Goal: Find specific page/section: Find specific page/section

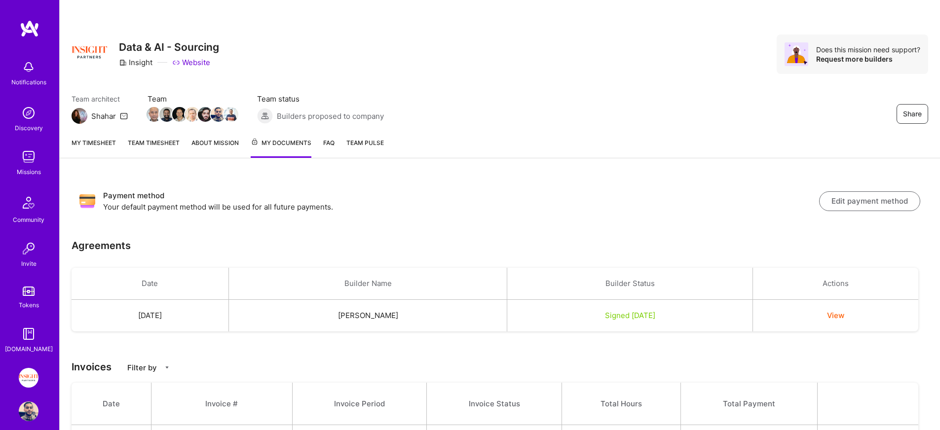
scroll to position [36, 0]
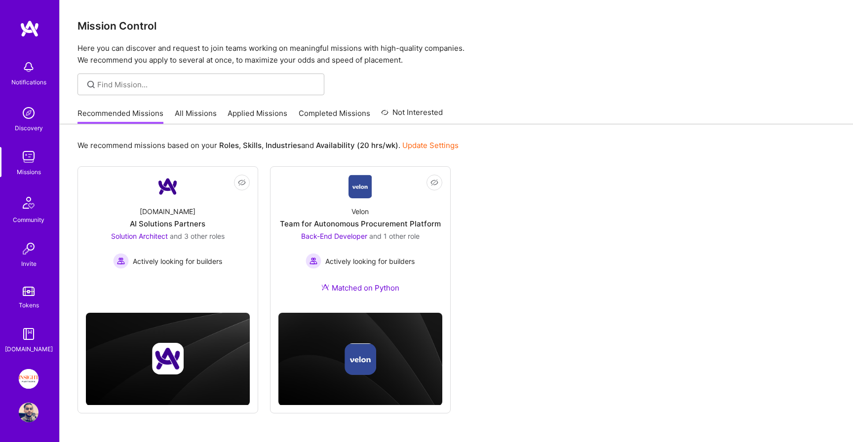
click at [25, 381] on img at bounding box center [29, 379] width 20 height 20
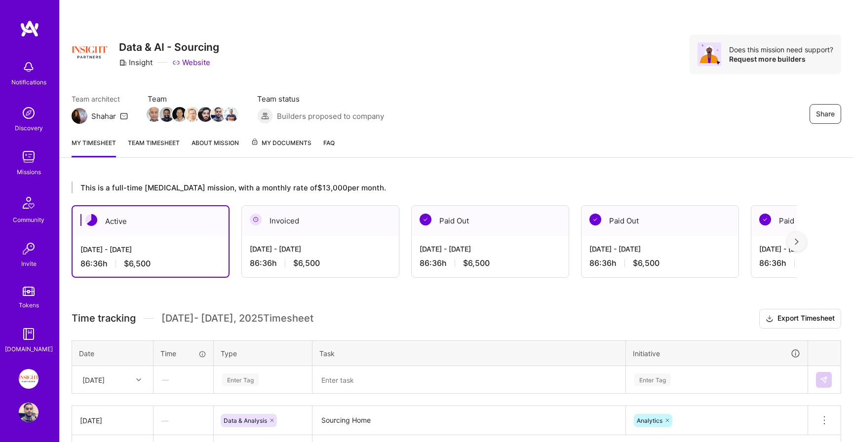
click at [270, 142] on span "My Documents" at bounding box center [281, 143] width 61 height 11
